Goal: Task Accomplishment & Management: Use online tool/utility

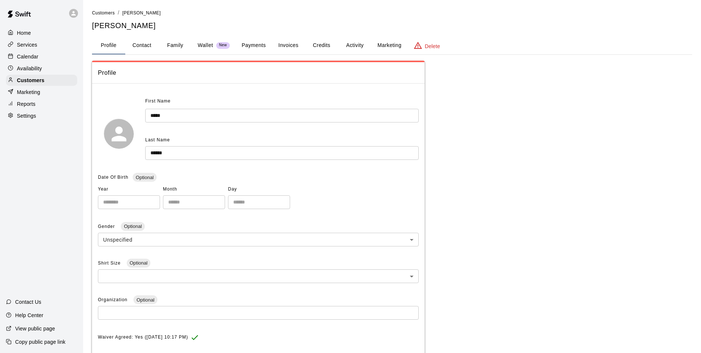
scroll to position [140, 0]
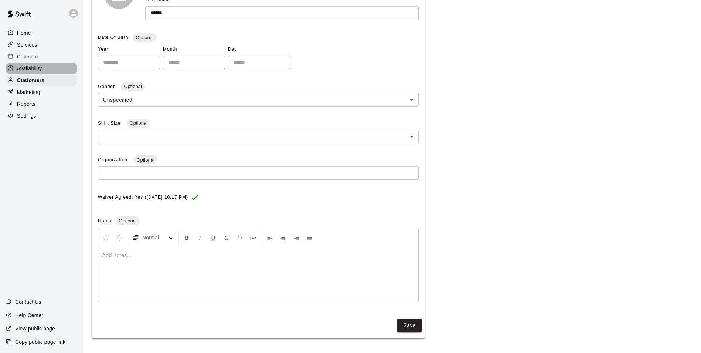
click at [27, 68] on p "Availability" at bounding box center [29, 68] width 25 height 7
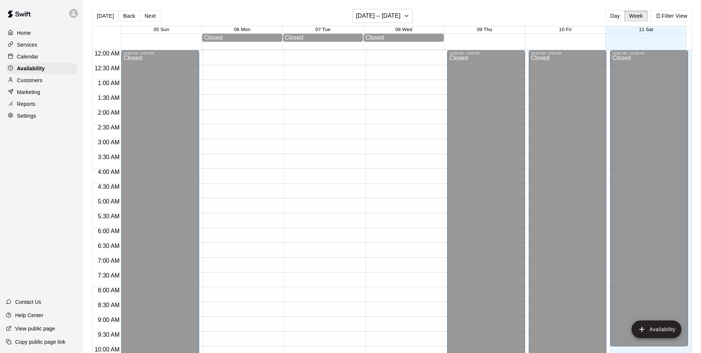
scroll to position [348, 0]
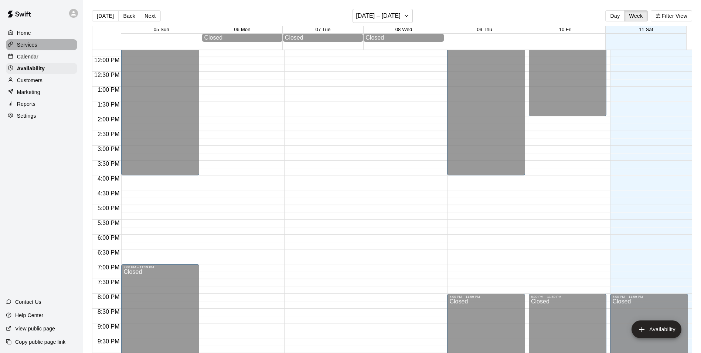
click at [29, 47] on p "Services" at bounding box center [27, 44] width 20 height 7
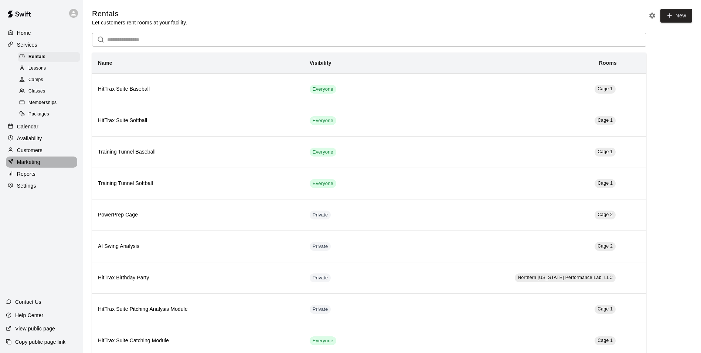
click at [27, 164] on p "Marketing" at bounding box center [28, 161] width 23 height 7
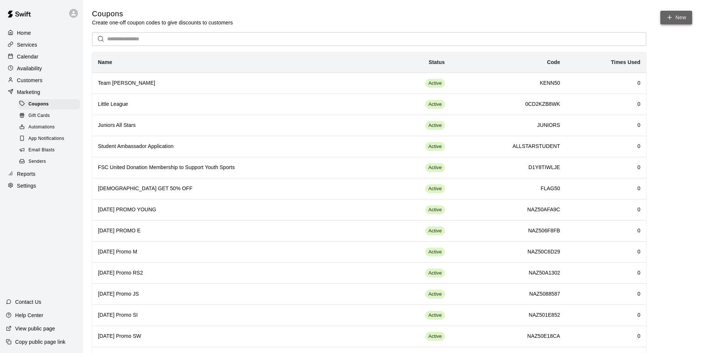
click at [672, 17] on icon "button" at bounding box center [669, 17] width 7 height 7
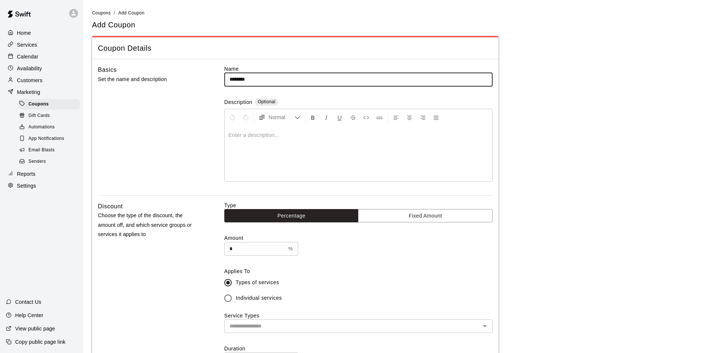
type input "********"
click at [238, 247] on input "*" at bounding box center [254, 249] width 61 height 14
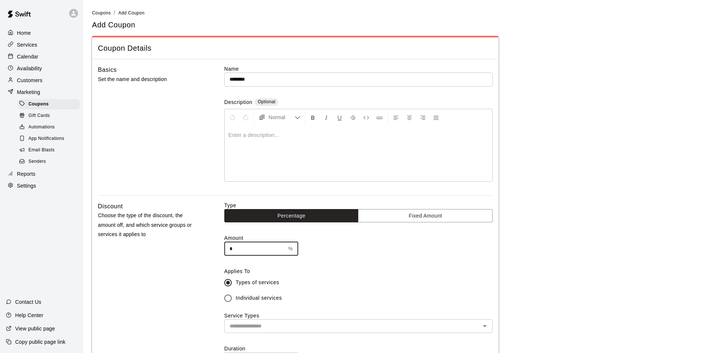
drag, startPoint x: 236, startPoint y: 247, endPoint x: 222, endPoint y: 246, distance: 14.1
click at [222, 246] on div "Discount Choose the type of the discount, the amount off, and which service gro…" at bounding box center [295, 300] width 395 height 199
type input "**"
click at [425, 299] on label "Individual services" at bounding box center [353, 298] width 267 height 16
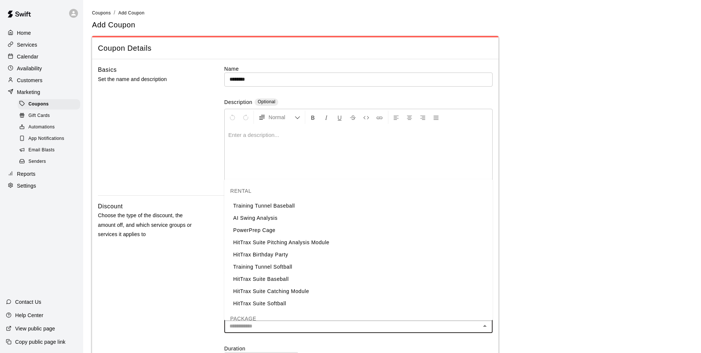
click at [450, 330] on input "text" at bounding box center [353, 325] width 252 height 9
click at [214, 258] on div "Discount Choose the type of the discount, the amount off, and which service gro…" at bounding box center [295, 300] width 395 height 199
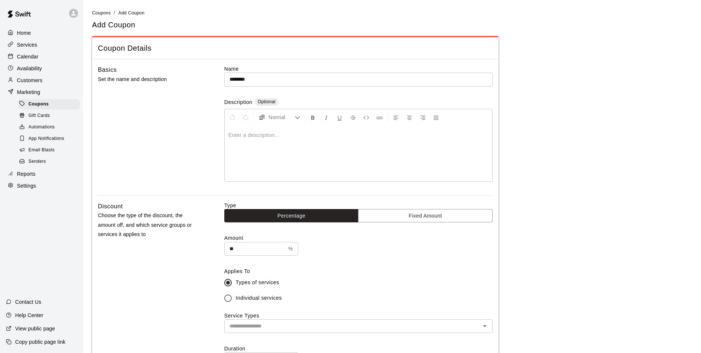
click at [340, 320] on div "​" at bounding box center [358, 326] width 268 height 14
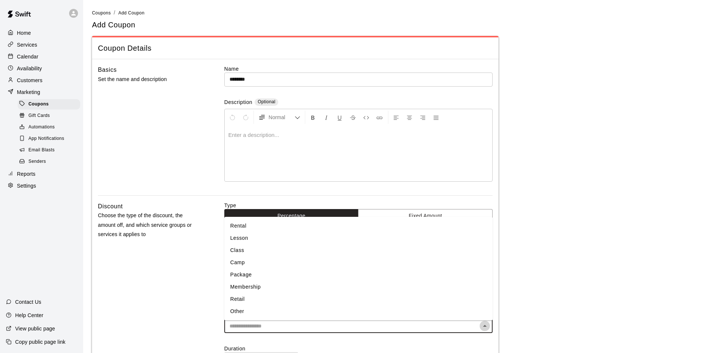
click at [486, 326] on icon "Close" at bounding box center [485, 326] width 4 height 2
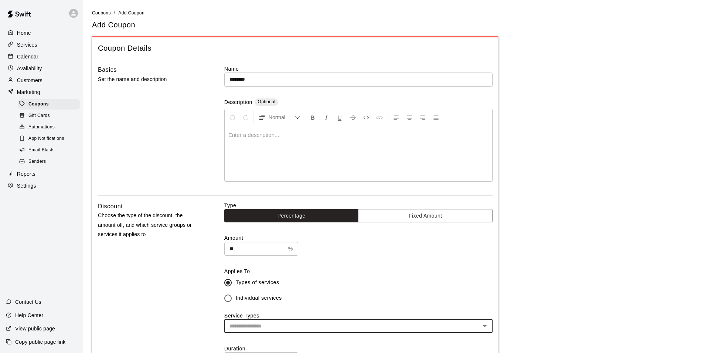
click at [486, 327] on icon "Open" at bounding box center [485, 326] width 4 height 2
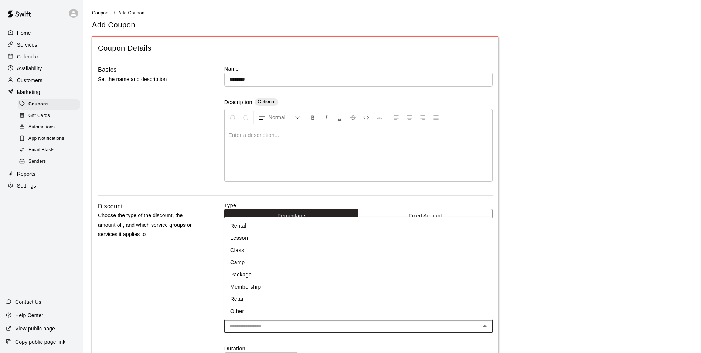
click at [286, 228] on li "Rental" at bounding box center [358, 226] width 268 height 12
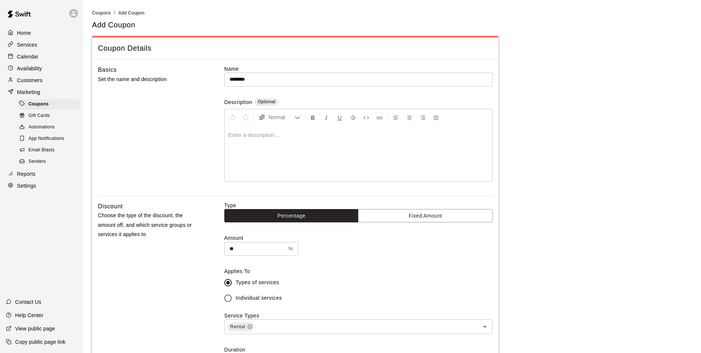
click at [183, 293] on div "Discount Choose the type of the discount, the amount off, and which service gro…" at bounding box center [149, 301] width 103 height 200
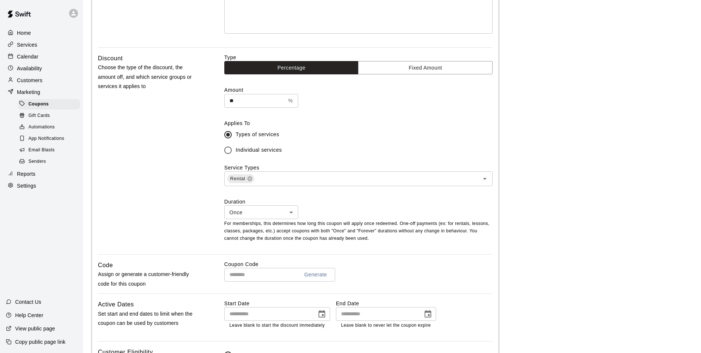
scroll to position [185, 0]
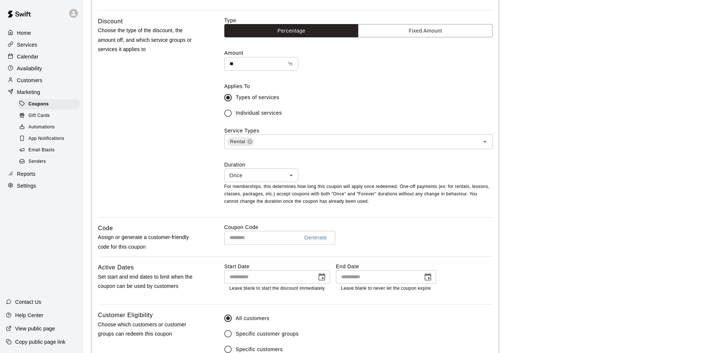
click at [259, 236] on input "text" at bounding box center [258, 238] width 69 height 14
type input "********"
click at [426, 278] on icon "Choose date" at bounding box center [428, 276] width 9 height 9
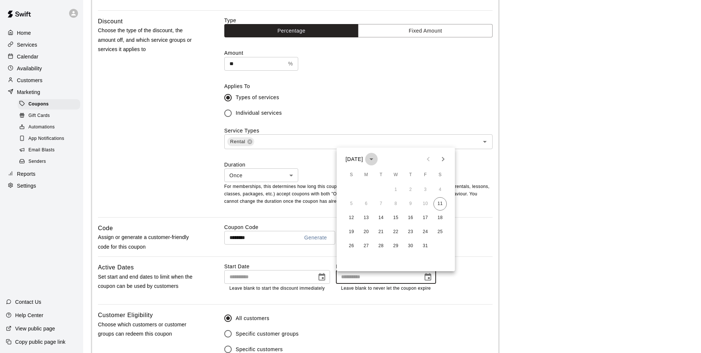
click at [373, 158] on icon "calendar view is open, switch to year view" at bounding box center [372, 159] width 4 height 2
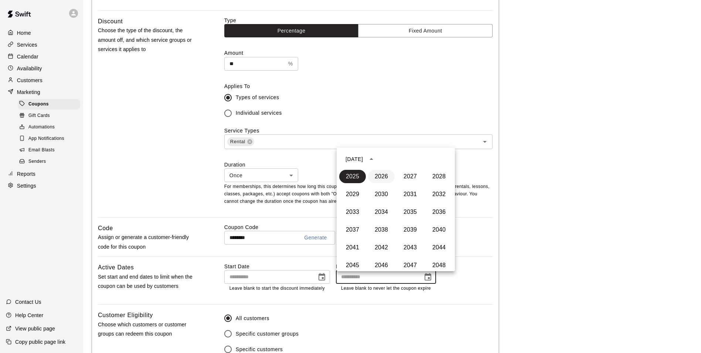
click at [379, 179] on button "2026" at bounding box center [381, 176] width 27 height 13
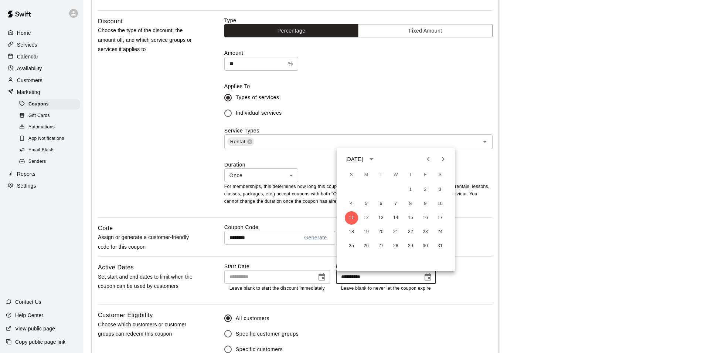
click at [444, 157] on icon "Next month" at bounding box center [443, 159] width 9 height 9
click at [426, 160] on icon "Previous month" at bounding box center [428, 159] width 9 height 9
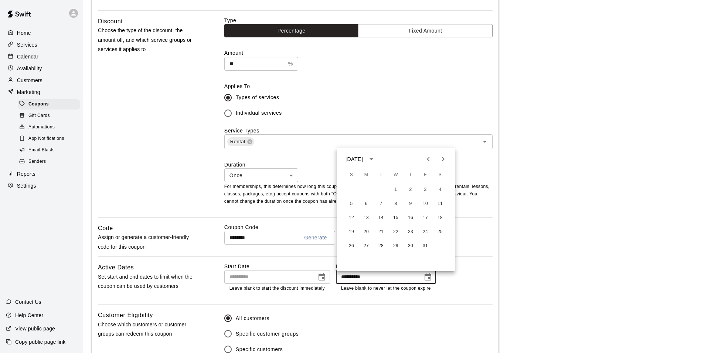
click at [426, 160] on icon "Previous month" at bounding box center [428, 159] width 9 height 9
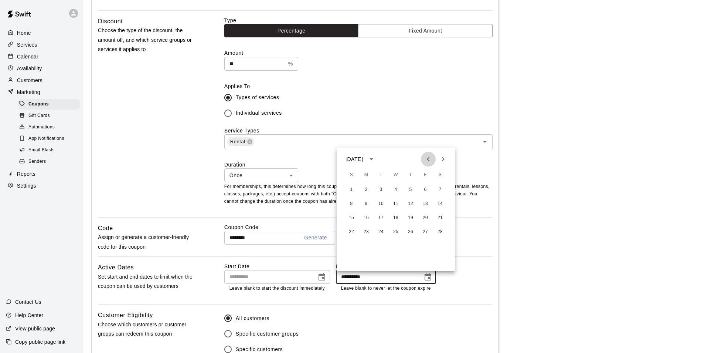
click at [426, 160] on icon "Previous month" at bounding box center [428, 159] width 9 height 9
click at [414, 216] on button "15" at bounding box center [410, 217] width 13 height 13
type input "**********"
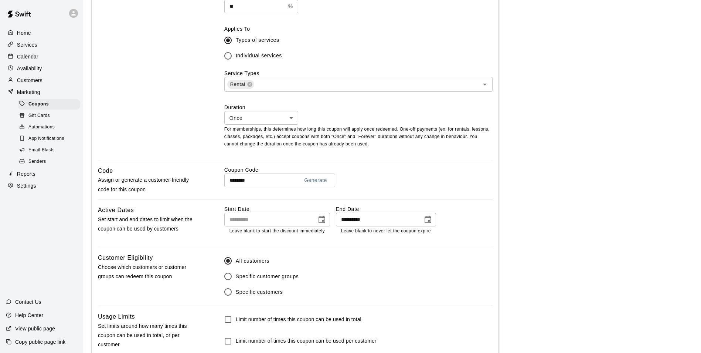
scroll to position [291, 0]
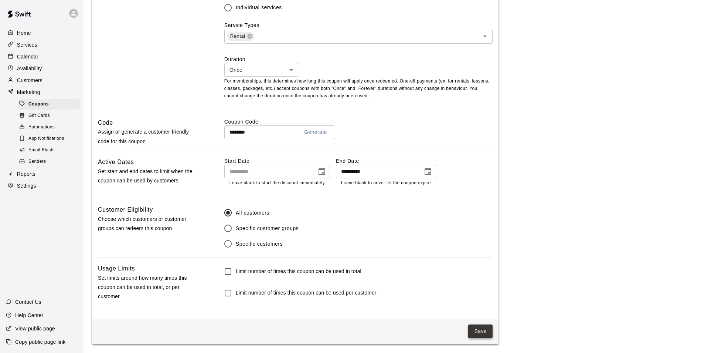
click at [477, 329] on button "Save" at bounding box center [480, 331] width 24 height 14
